Goal: Information Seeking & Learning: Learn about a topic

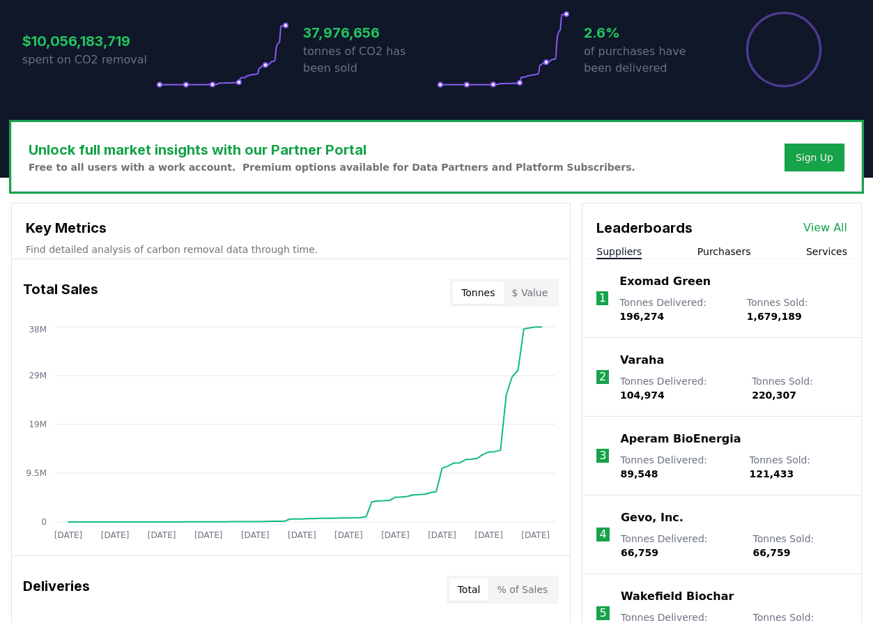
scroll to position [319, 0]
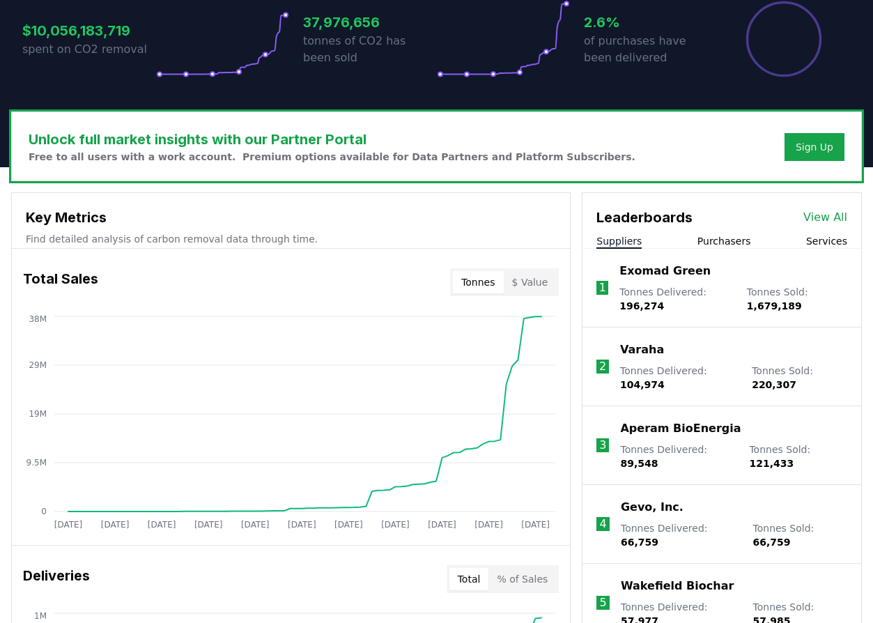
click at [824, 210] on link "View All" at bounding box center [826, 217] width 44 height 17
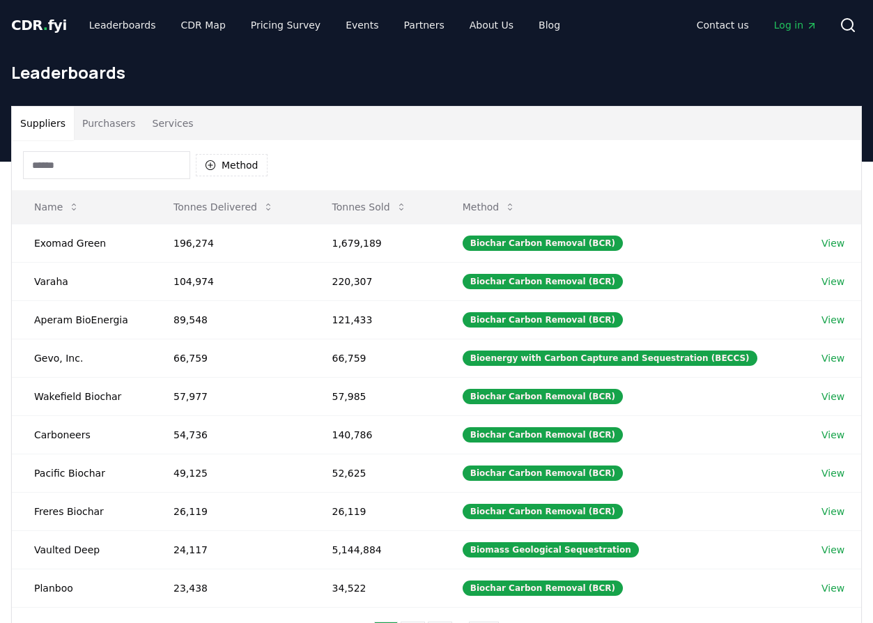
click at [136, 165] on input at bounding box center [106, 165] width 167 height 28
click at [231, 163] on button "Method" at bounding box center [232, 165] width 72 height 22
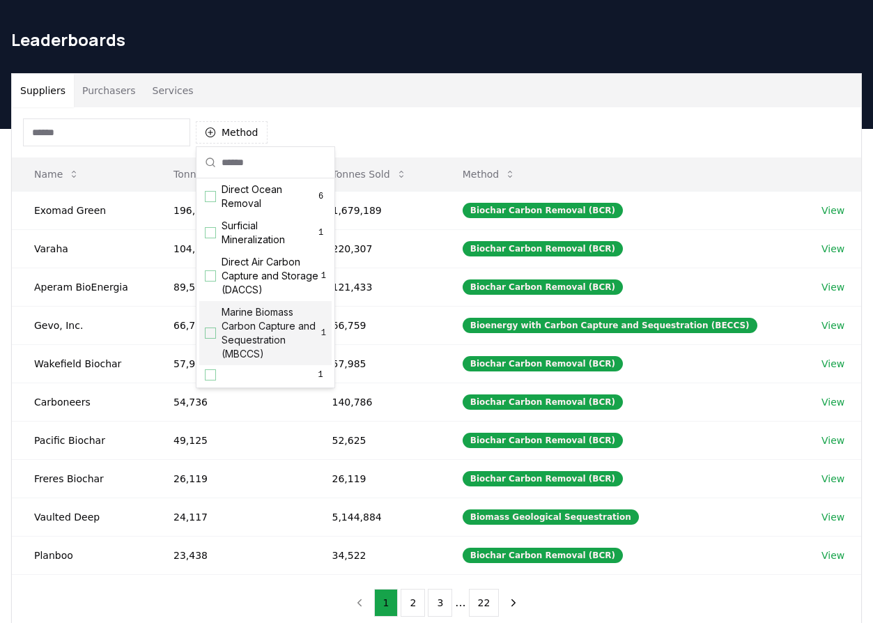
scroll to position [440, 0]
click at [277, 341] on span "Marine Biomass Carbon Capture and Sequestration (MBCCS)" at bounding box center [272, 333] width 100 height 56
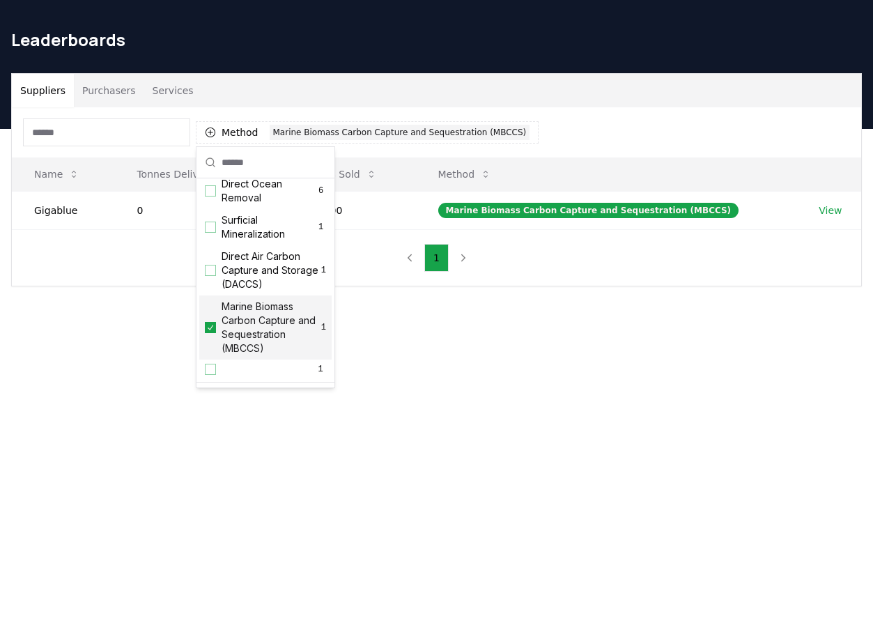
click at [473, 376] on main "Suppliers Purchasers Services Method 1 Marine Biomass Carbon Capture and Seques…" at bounding box center [436, 440] width 873 height 623
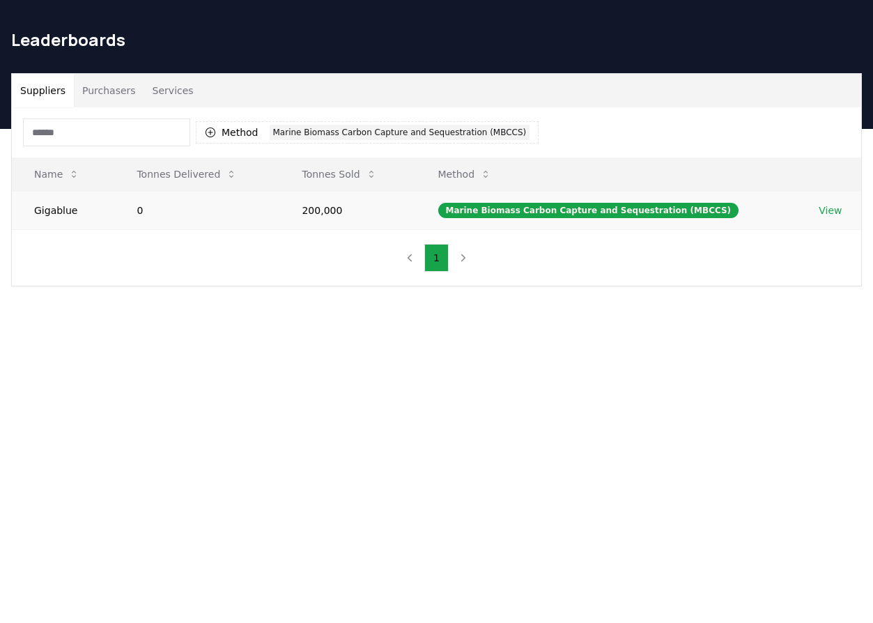
click at [49, 209] on td "Gigablue" at bounding box center [63, 210] width 102 height 38
click at [309, 130] on div "Marine Biomass Carbon Capture and Sequestration (MBCCS)" at bounding box center [400, 132] width 261 height 15
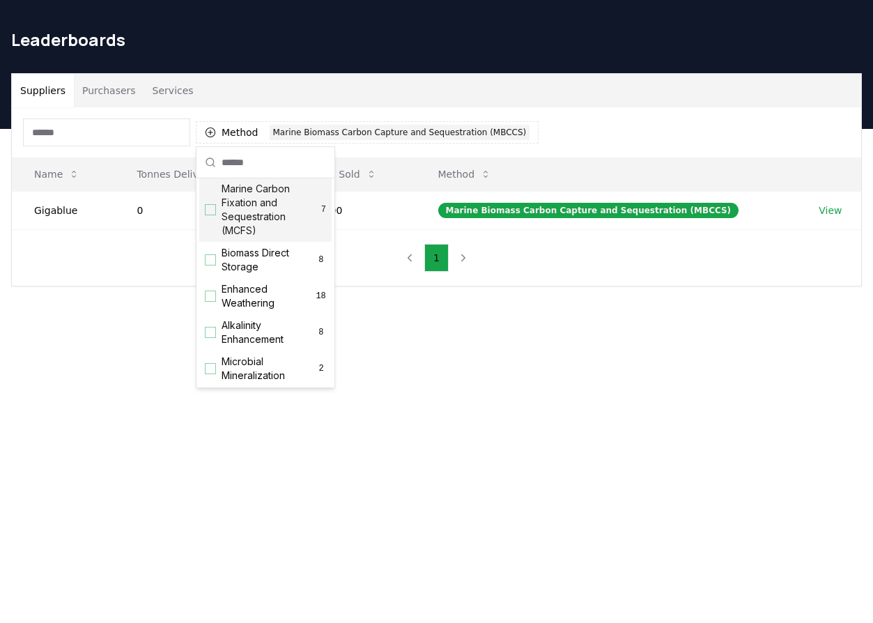
scroll to position [168, 0]
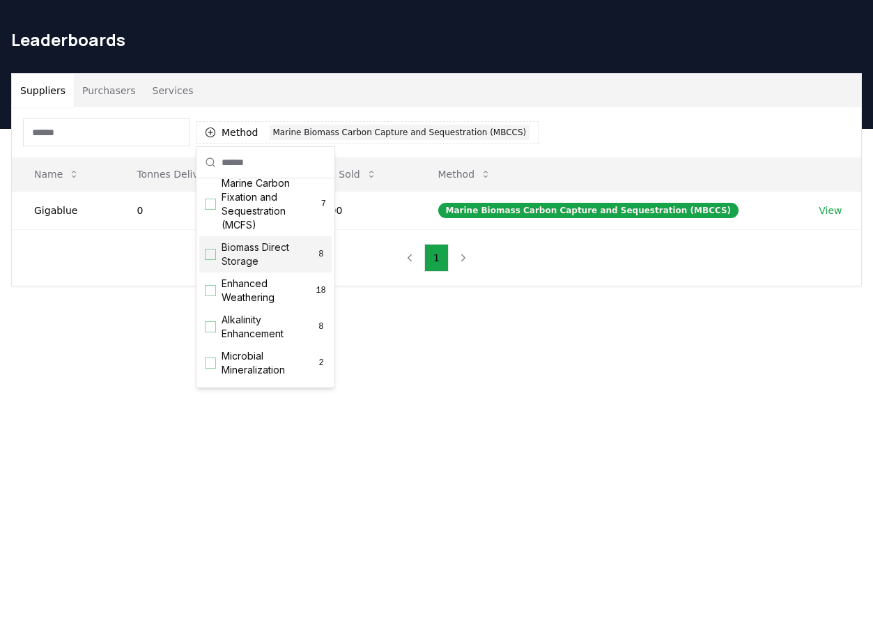
click at [128, 413] on main "Suppliers Purchasers Services Method 1 Marine Biomass Carbon Capture and Seques…" at bounding box center [436, 440] width 873 height 623
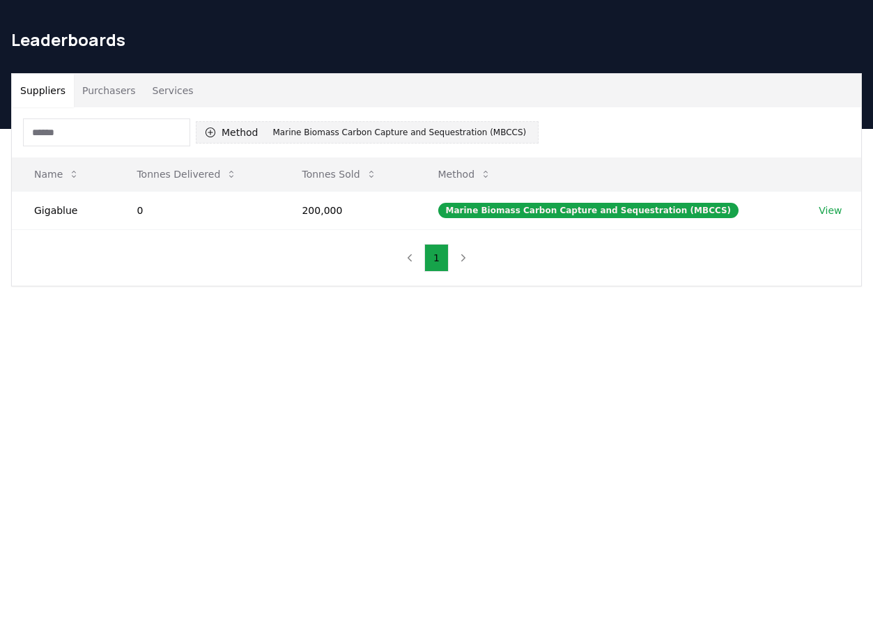
click at [369, 134] on div "Marine Biomass Carbon Capture and Sequestration (MBCCS)" at bounding box center [400, 132] width 261 height 15
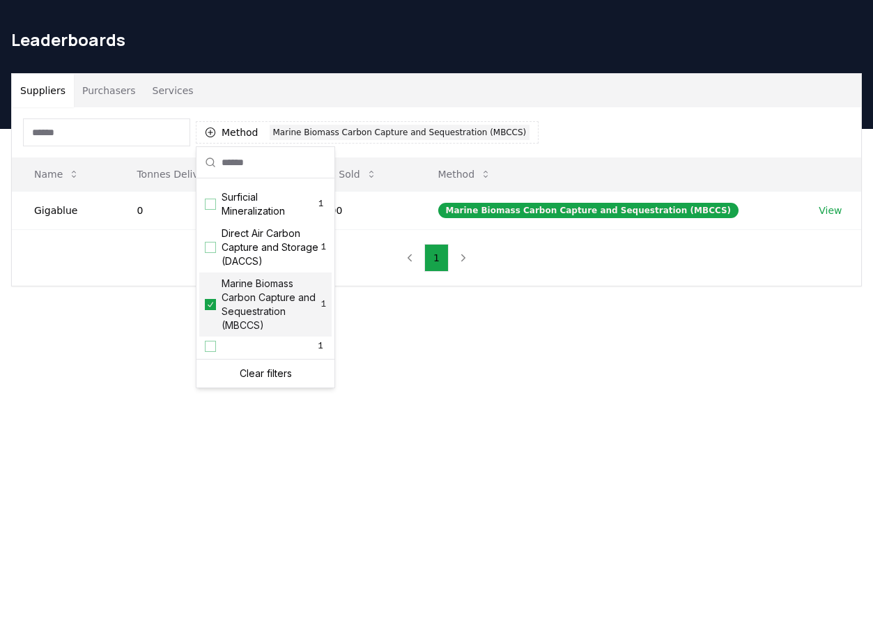
scroll to position [475, 0]
click at [215, 242] on div "Direct Air Carbon Capture and Storage (DACCS) 1" at bounding box center [265, 247] width 132 height 50
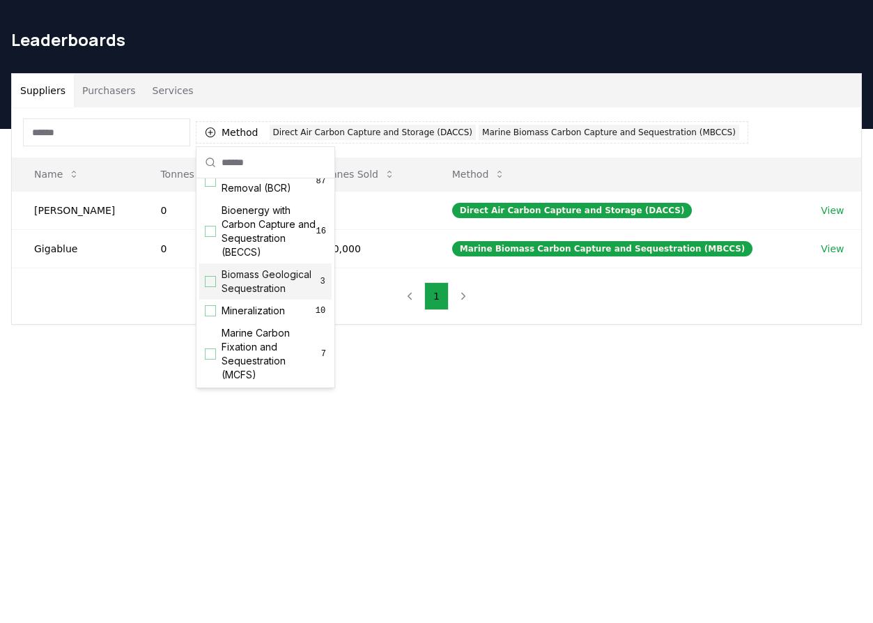
scroll to position [0, 0]
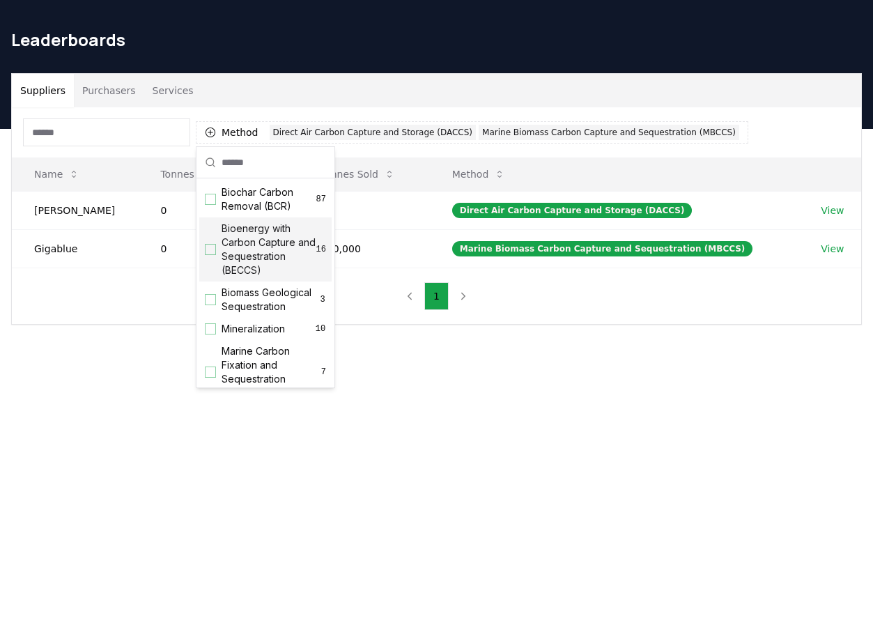
click at [106, 91] on button "Purchasers" at bounding box center [109, 90] width 70 height 33
